Goal: Check status

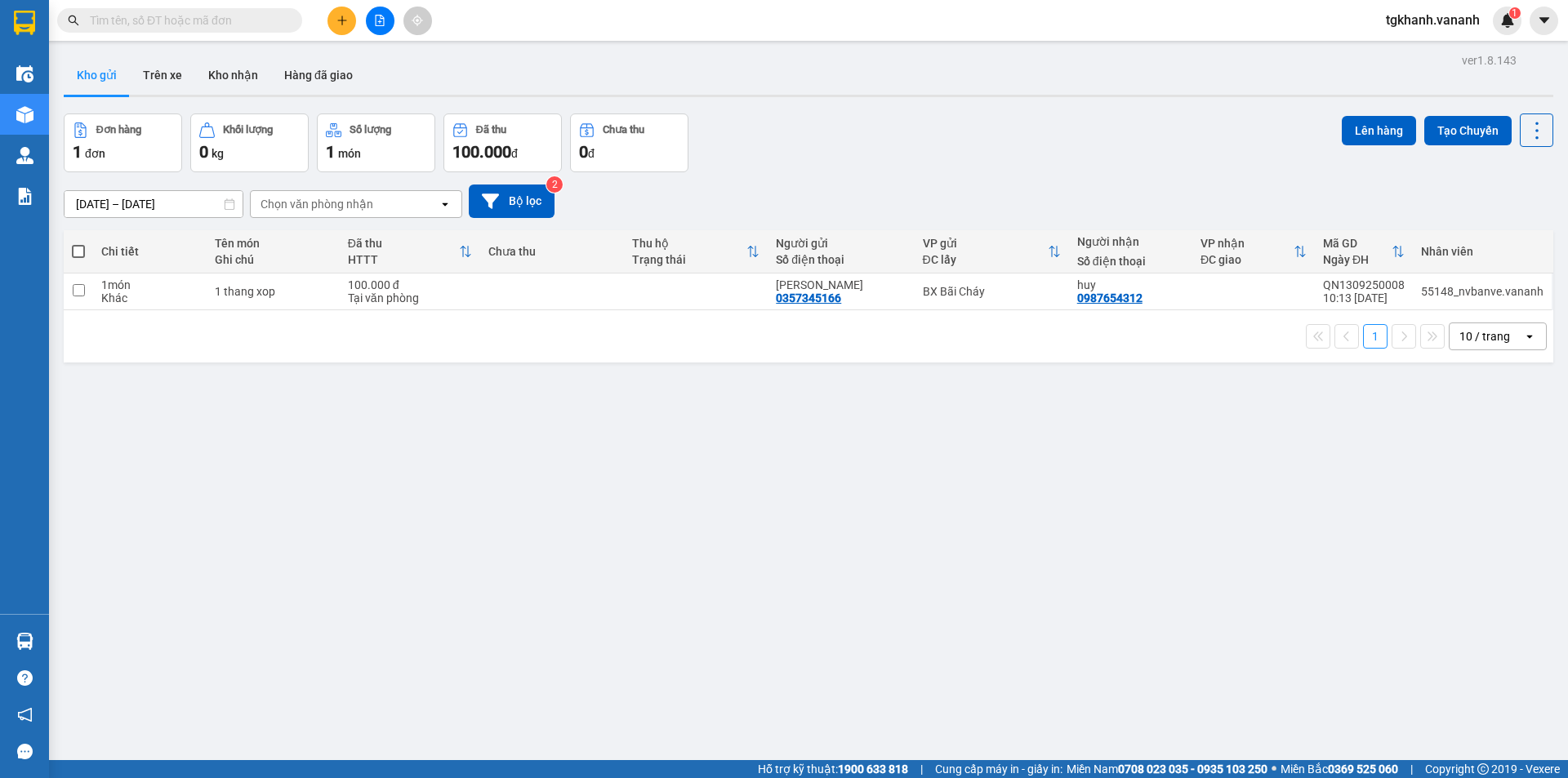
click at [216, 200] on input "[DATE] – [DATE]" at bounding box center [153, 204] width 178 height 26
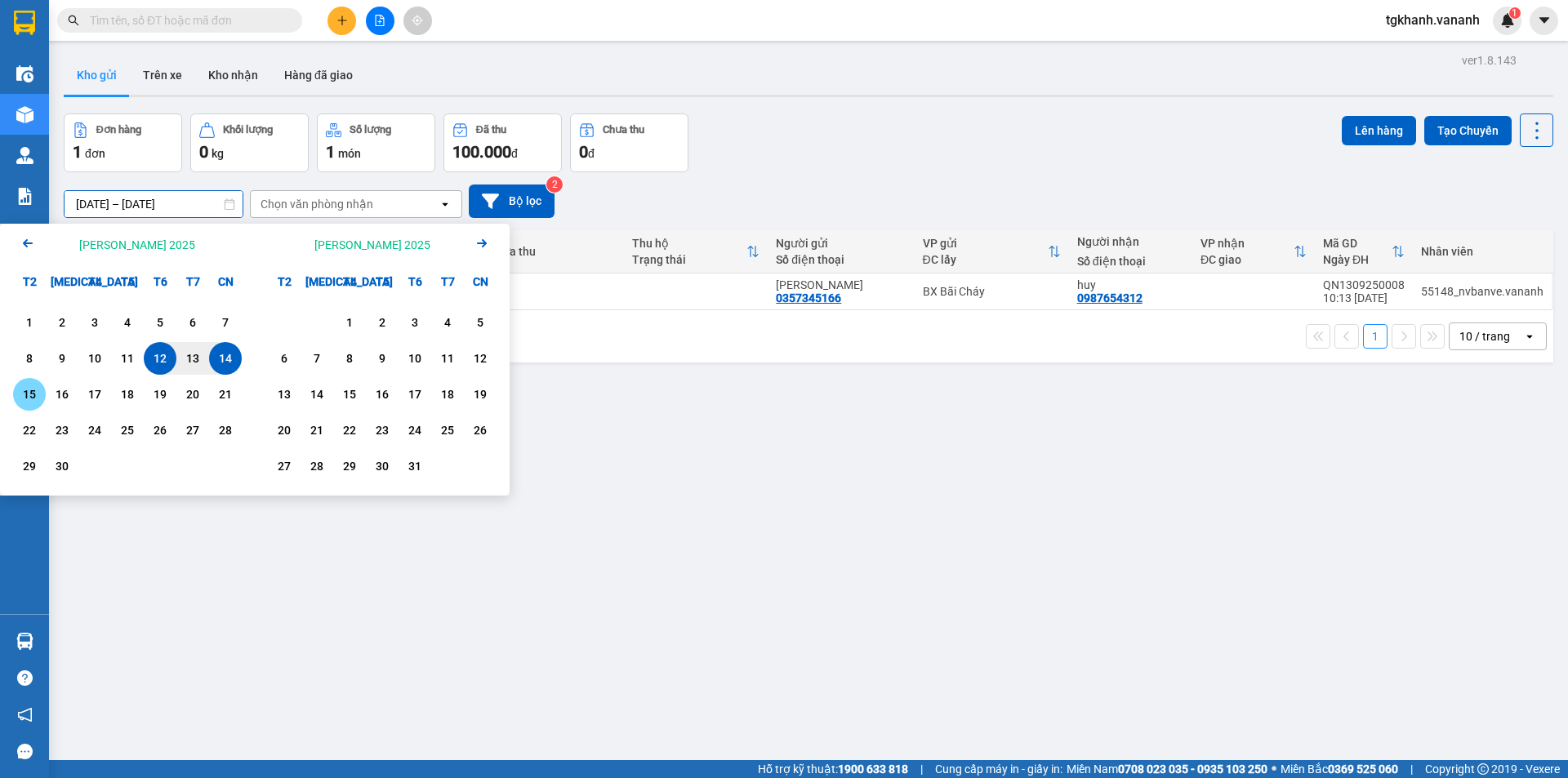
click at [33, 399] on div "15" at bounding box center [30, 394] width 23 height 20
click at [172, 365] on div "12" at bounding box center [161, 358] width 33 height 33
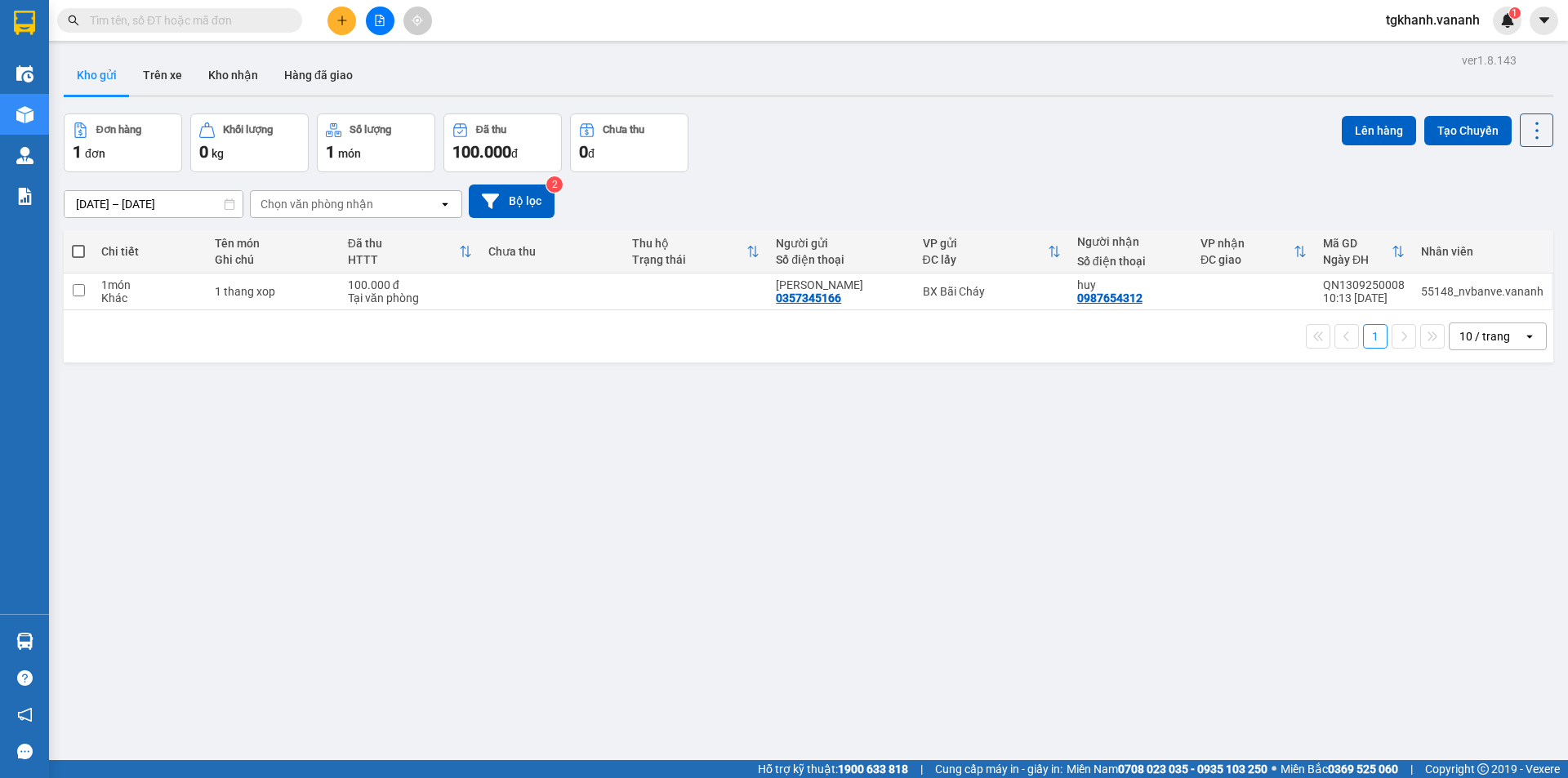
click at [151, 157] on div "1 đơn" at bounding box center [123, 152] width 101 height 23
click at [545, 201] on button "Bộ lọc" at bounding box center [511, 201] width 86 height 34
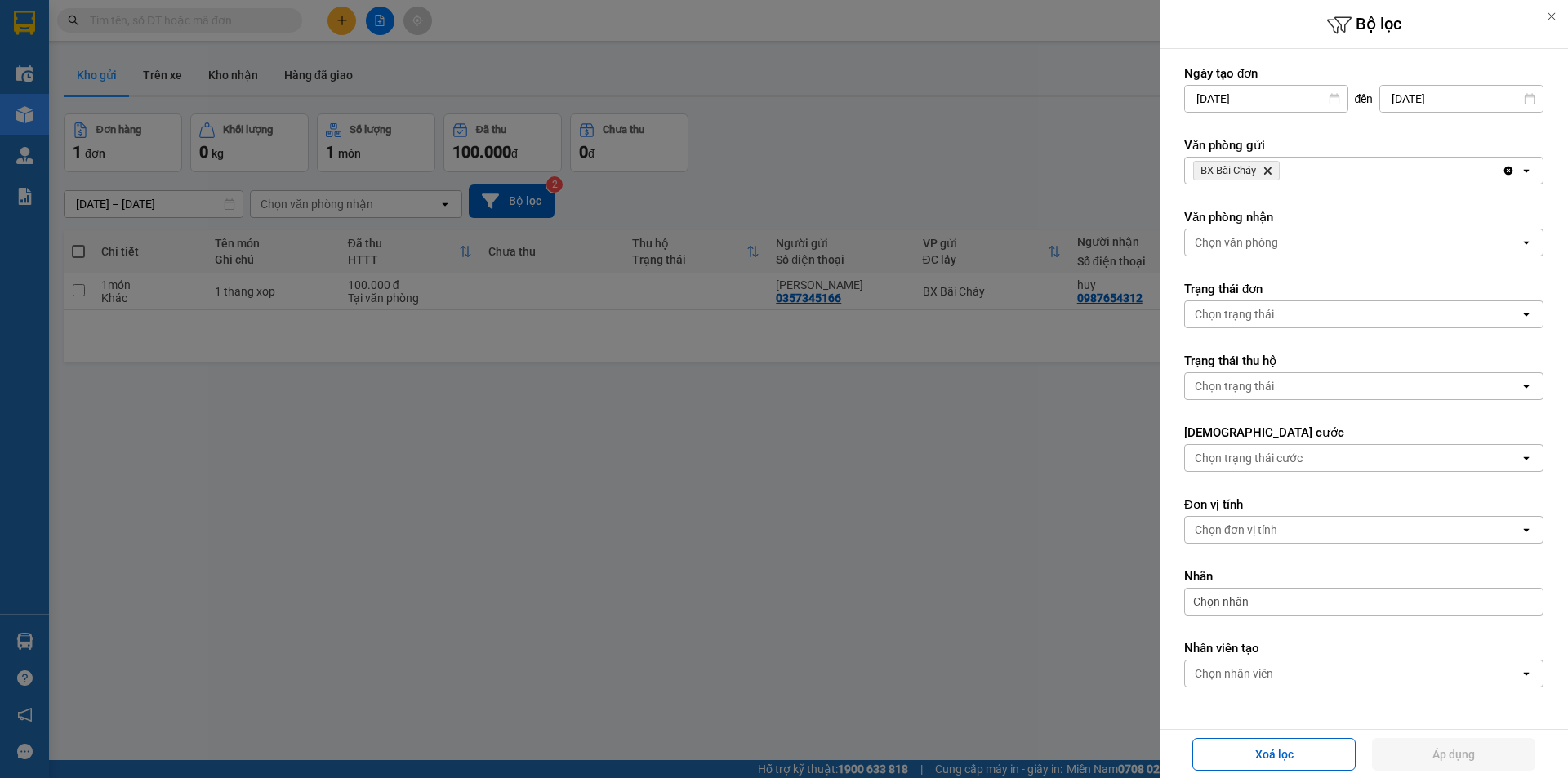
click at [1020, 481] on div at bounding box center [784, 389] width 1568 height 778
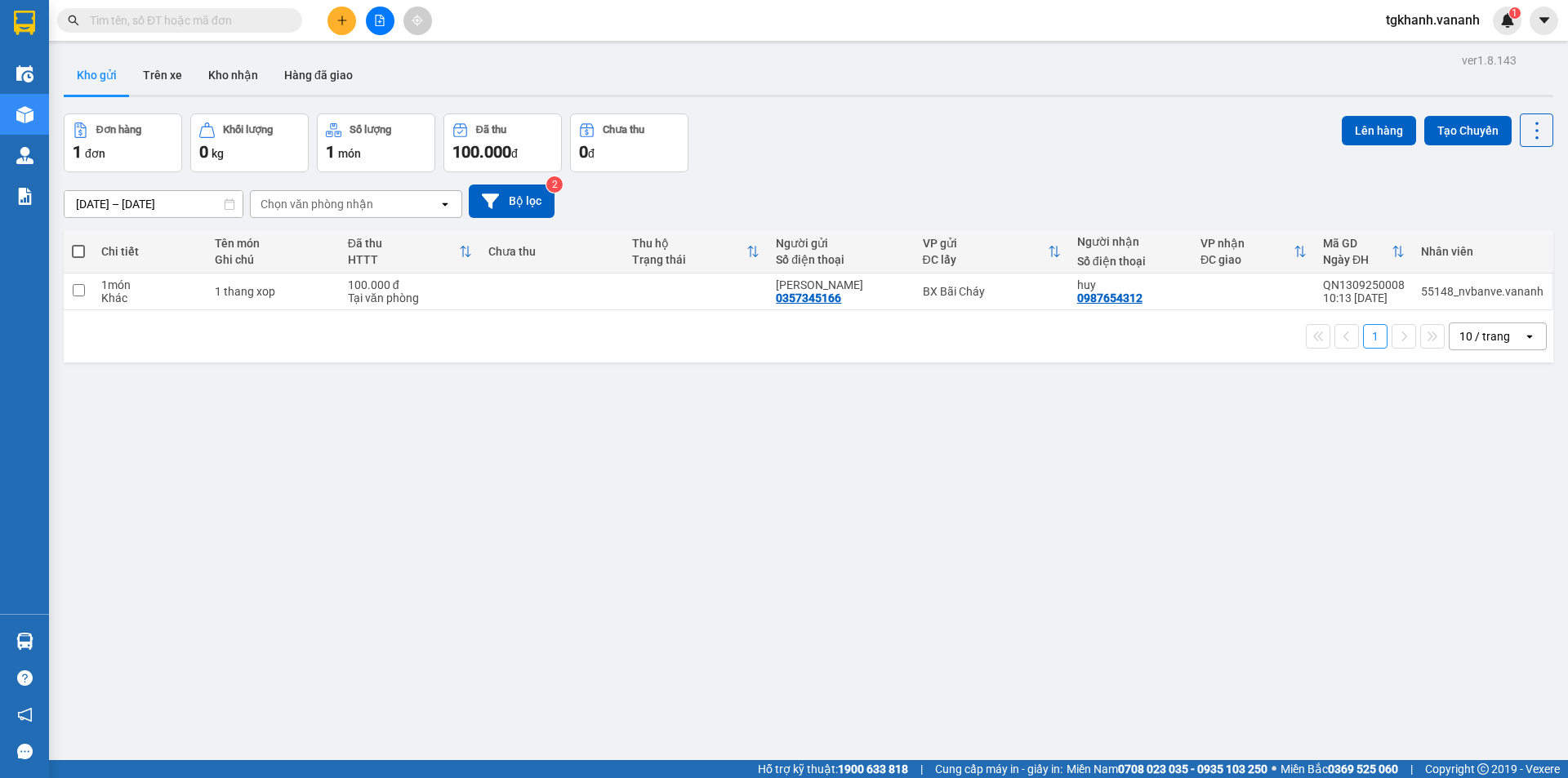
click at [538, 331] on div "1 10 / trang open" at bounding box center [809, 337] width 1477 height 28
click at [218, 206] on input "12/09/2025 – 15/09/2025" at bounding box center [153, 204] width 178 height 26
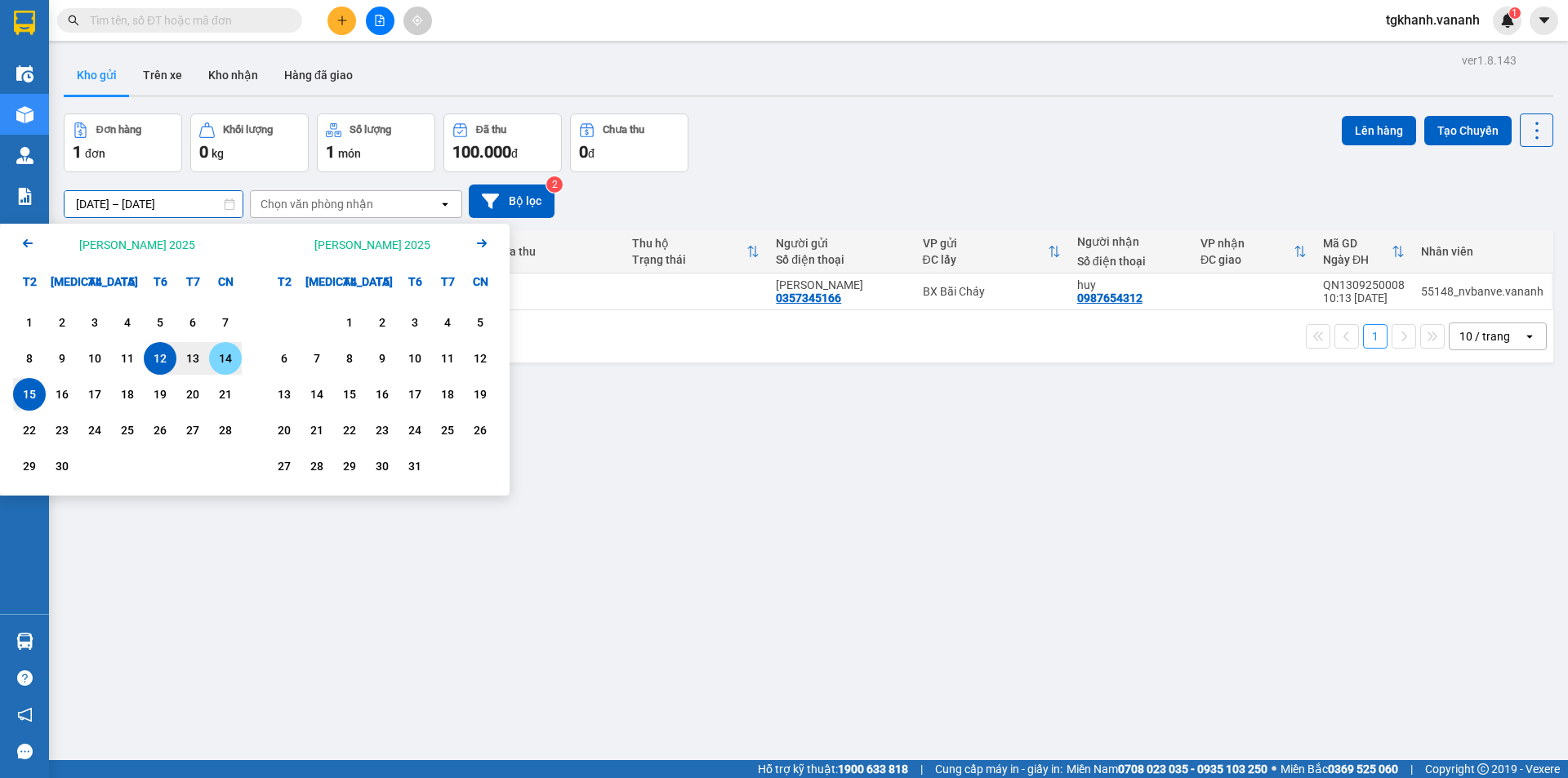
click at [216, 359] on div "14" at bounding box center [226, 358] width 23 height 20
click at [34, 394] on div "15" at bounding box center [30, 394] width 23 height 20
type input "14/09/2025 – 15/09/2025"
